Goal: Task Accomplishment & Management: Manage account settings

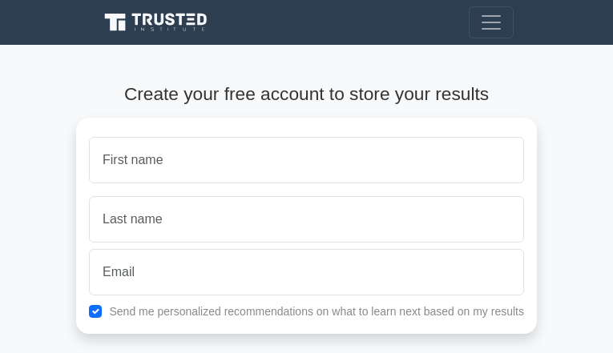
type input "FBbmgMSzJoCugHRO"
type input "ScuorhzxXiw"
type input "ricky@pattersontruckparts.com"
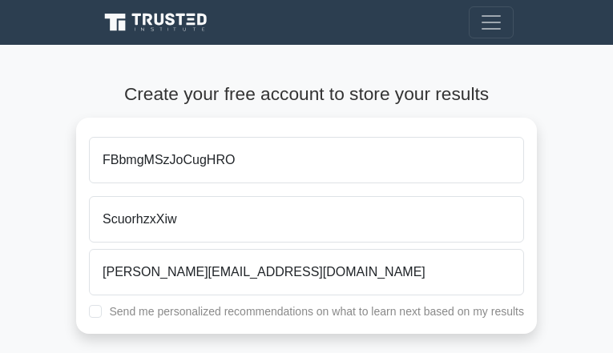
checkbox input "true"
